Goal: Check status: Check status

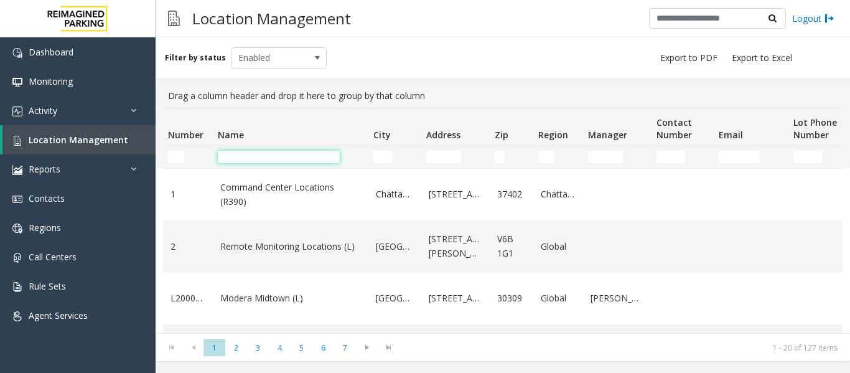
click at [233, 157] on input "Name Filter" at bounding box center [279, 157] width 122 height 12
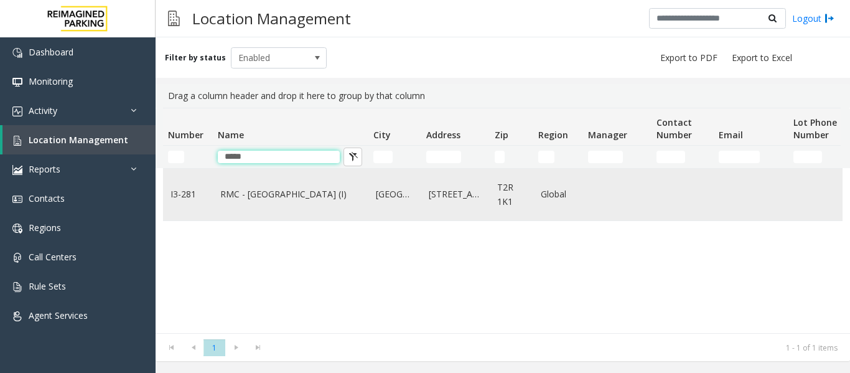
type input "*****"
click at [259, 193] on link "RMC - Mount Royal Village (I)" at bounding box center [290, 194] width 141 height 14
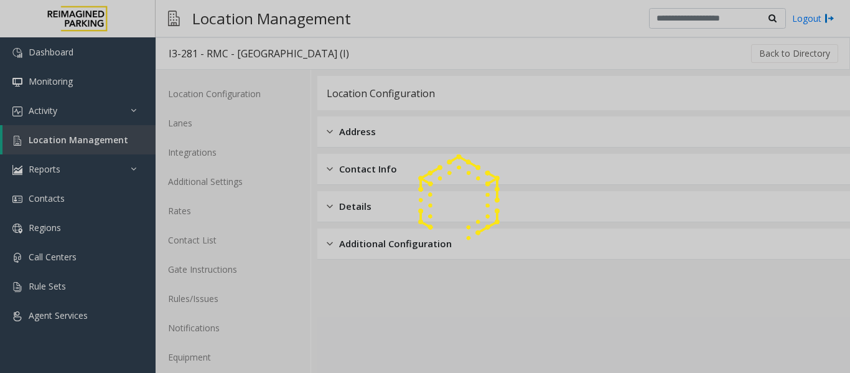
click at [55, 311] on div at bounding box center [425, 186] width 850 height 373
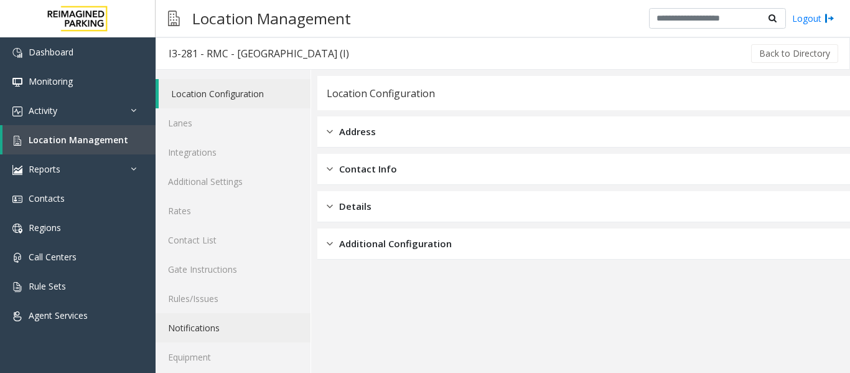
scroll to position [37, 0]
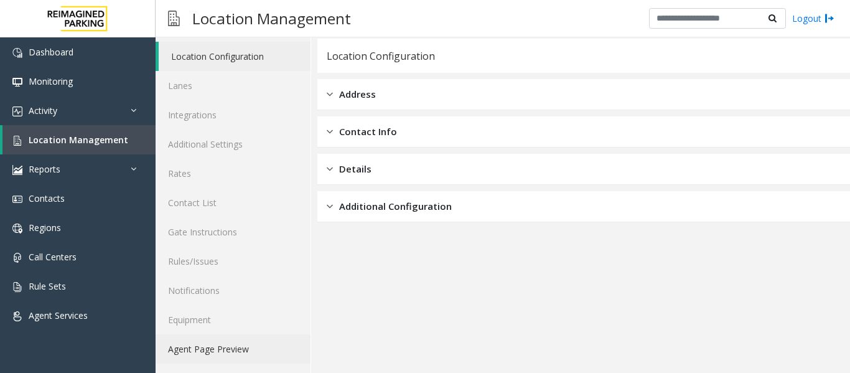
drag, startPoint x: 212, startPoint y: 353, endPoint x: 187, endPoint y: 354, distance: 24.3
click at [212, 353] on link "Agent Page Preview" at bounding box center [233, 348] width 155 height 29
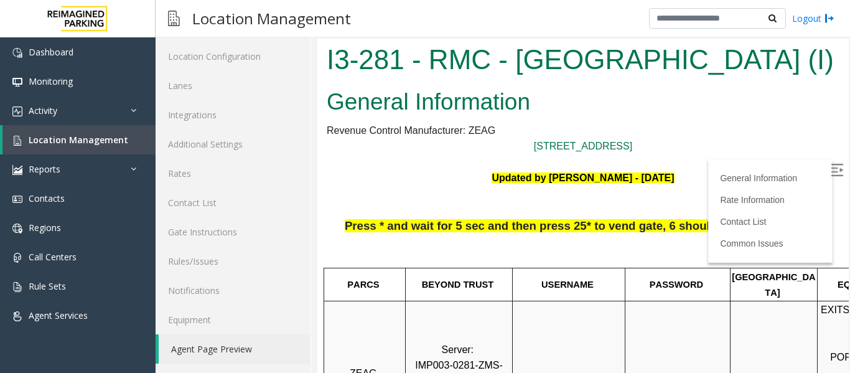
click at [831, 164] on img at bounding box center [837, 170] width 12 height 12
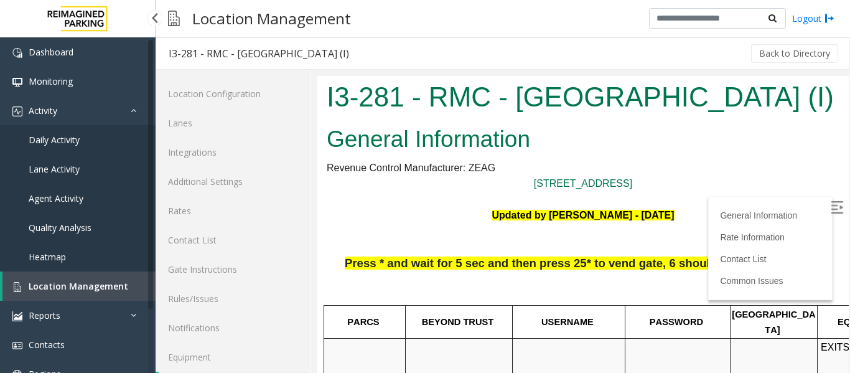
scroll to position [37, 0]
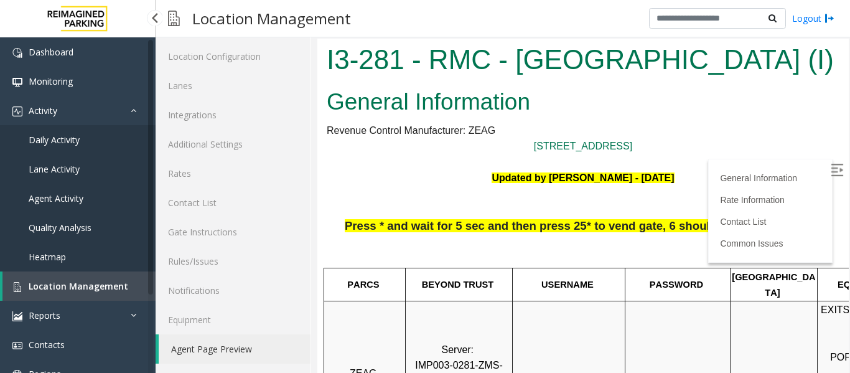
click at [69, 146] on link "Daily Activity" at bounding box center [78, 139] width 156 height 29
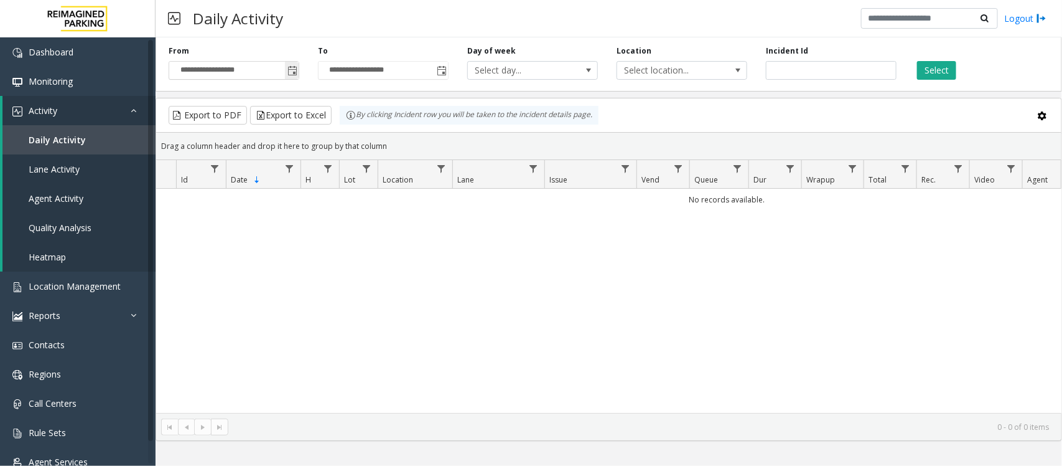
click at [293, 66] on span "Toggle popup" at bounding box center [293, 71] width 10 height 10
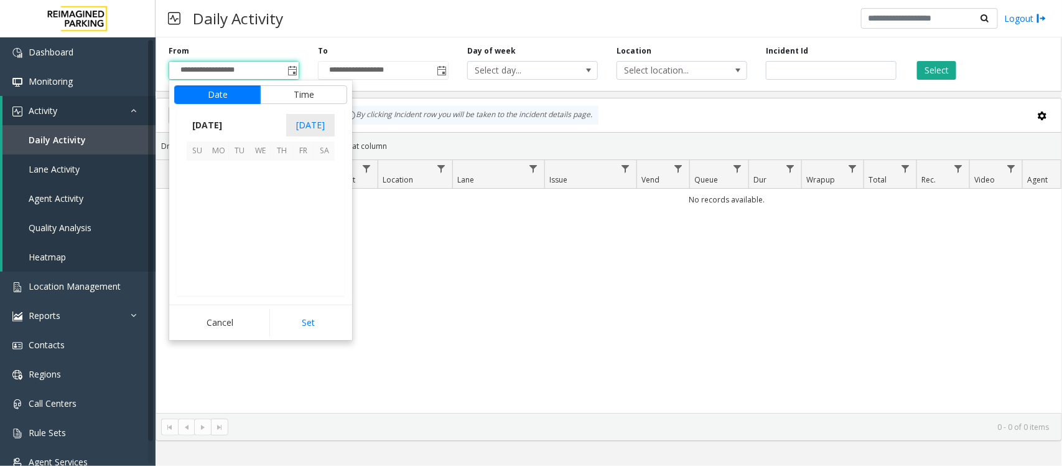
scroll to position [223272, 0]
click at [302, 238] on span "26" at bounding box center [303, 234] width 21 height 21
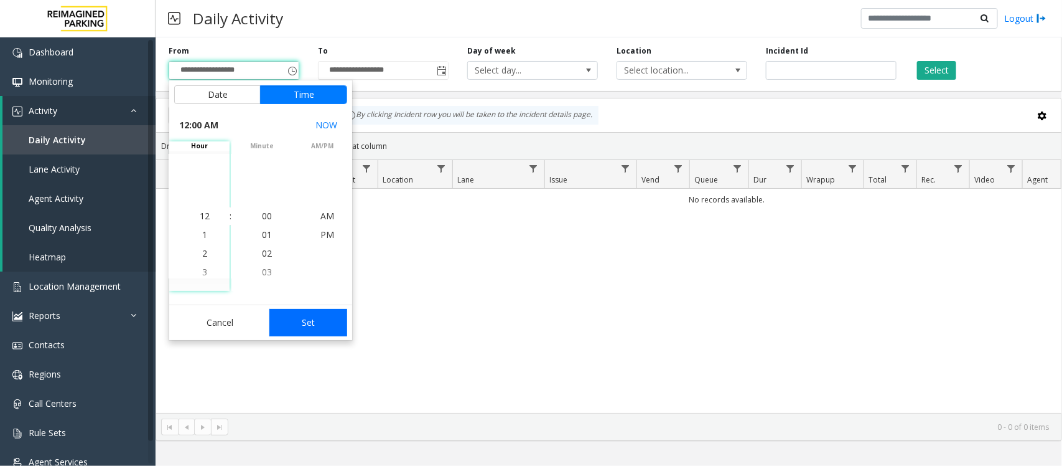
click at [319, 316] on button "Set" at bounding box center [308, 322] width 78 height 27
type input "**********"
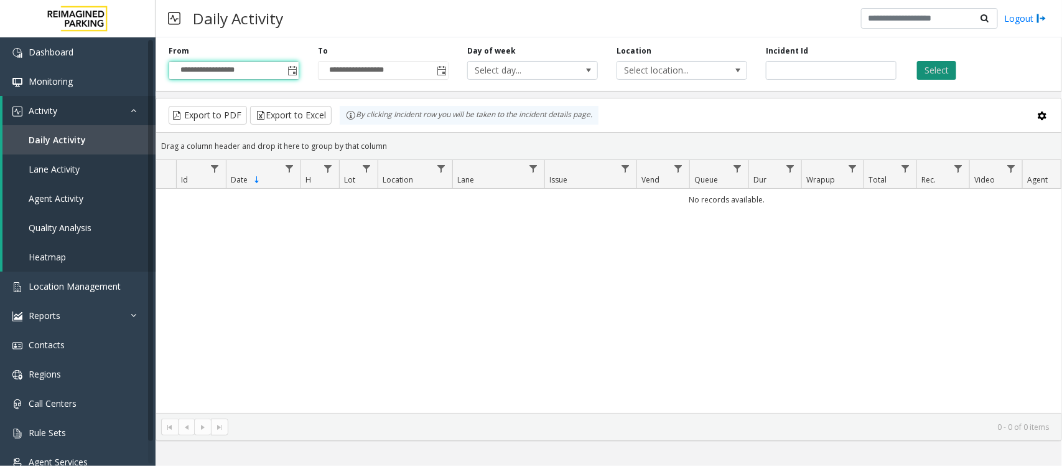
click at [850, 65] on button "Select" at bounding box center [936, 70] width 39 height 19
